Goal: Information Seeking & Learning: Learn about a topic

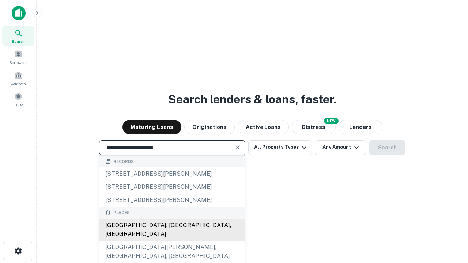
click at [172, 241] on div "[GEOGRAPHIC_DATA], [GEOGRAPHIC_DATA], [GEOGRAPHIC_DATA]" at bounding box center [171, 230] width 145 height 22
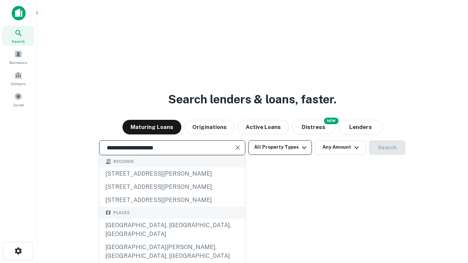
type input "**********"
click at [280, 147] on button "All Property Types" at bounding box center [280, 147] width 64 height 15
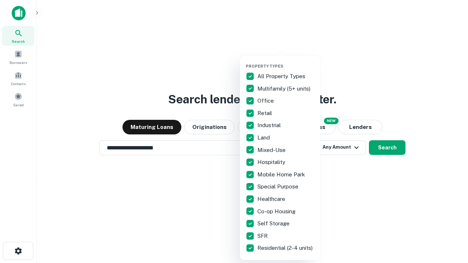
click at [286, 61] on button "button" at bounding box center [286, 61] width 80 height 0
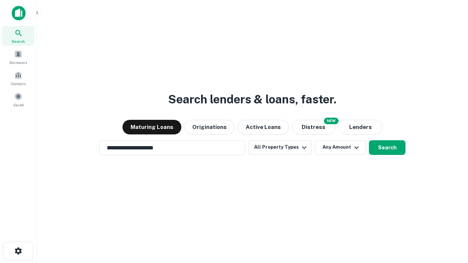
scroll to position [4, 88]
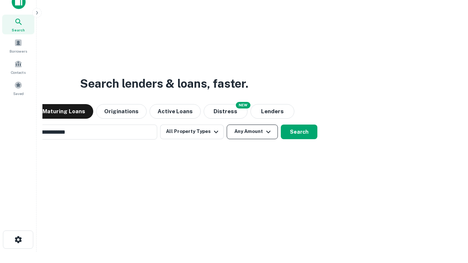
click at [227, 125] on button "Any Amount" at bounding box center [252, 132] width 51 height 15
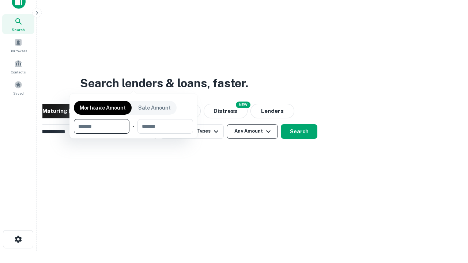
scroll to position [53, 207]
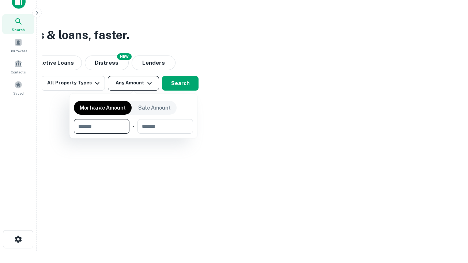
type input "*******"
click at [133, 134] on button "button" at bounding box center [133, 134] width 119 height 0
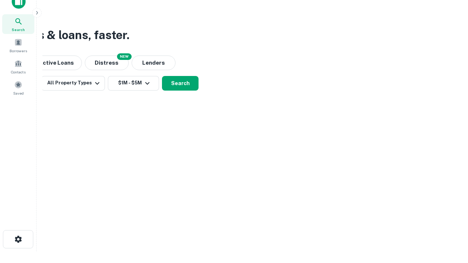
scroll to position [0, 0]
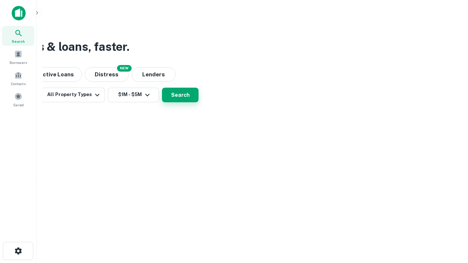
click at [198, 102] on button "Search" at bounding box center [180, 95] width 37 height 15
